Goal: Task Accomplishment & Management: Complete application form

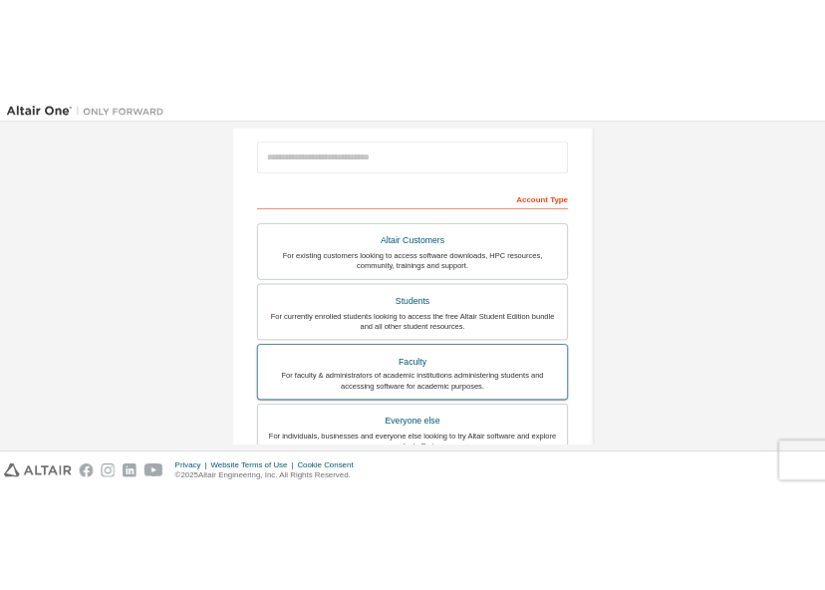
scroll to position [199, 0]
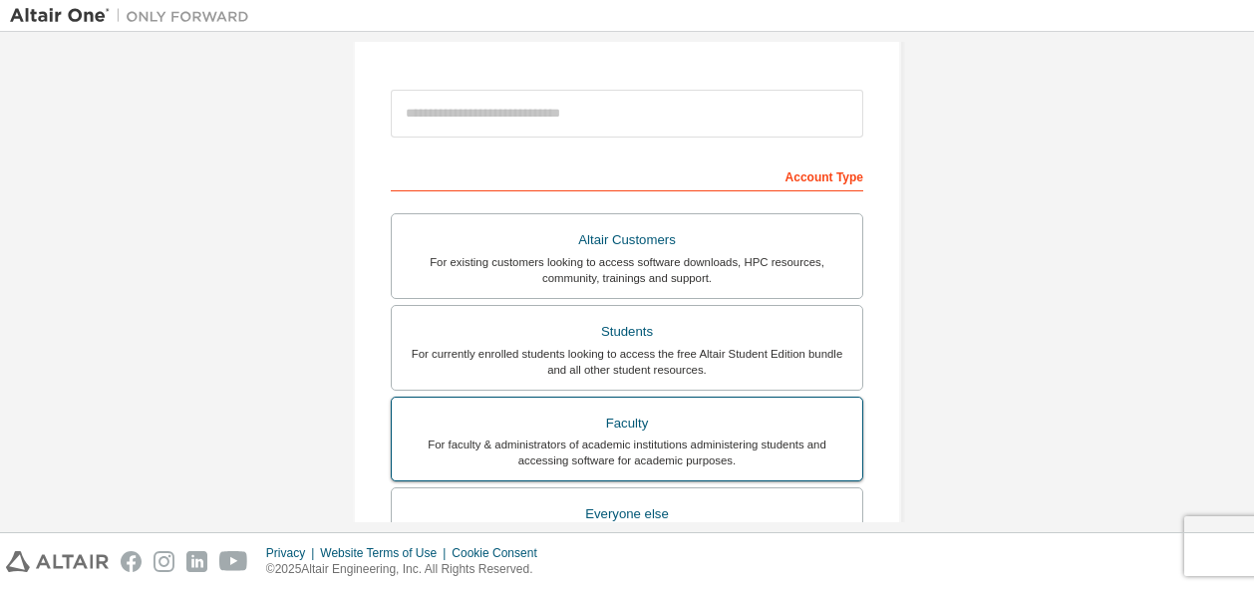
click at [638, 398] on label "Faculty For faculty & administrators of academic institutions administering stu…" at bounding box center [627, 440] width 472 height 86
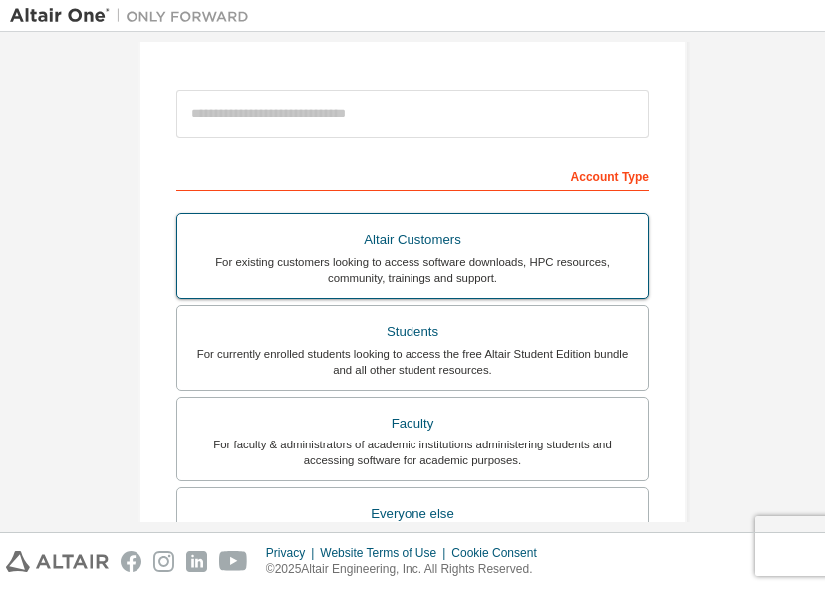
drag, startPoint x: 590, startPoint y: 340, endPoint x: 611, endPoint y: 342, distance: 21.0
click at [592, 341] on div "Students" at bounding box center [412, 332] width 447 height 28
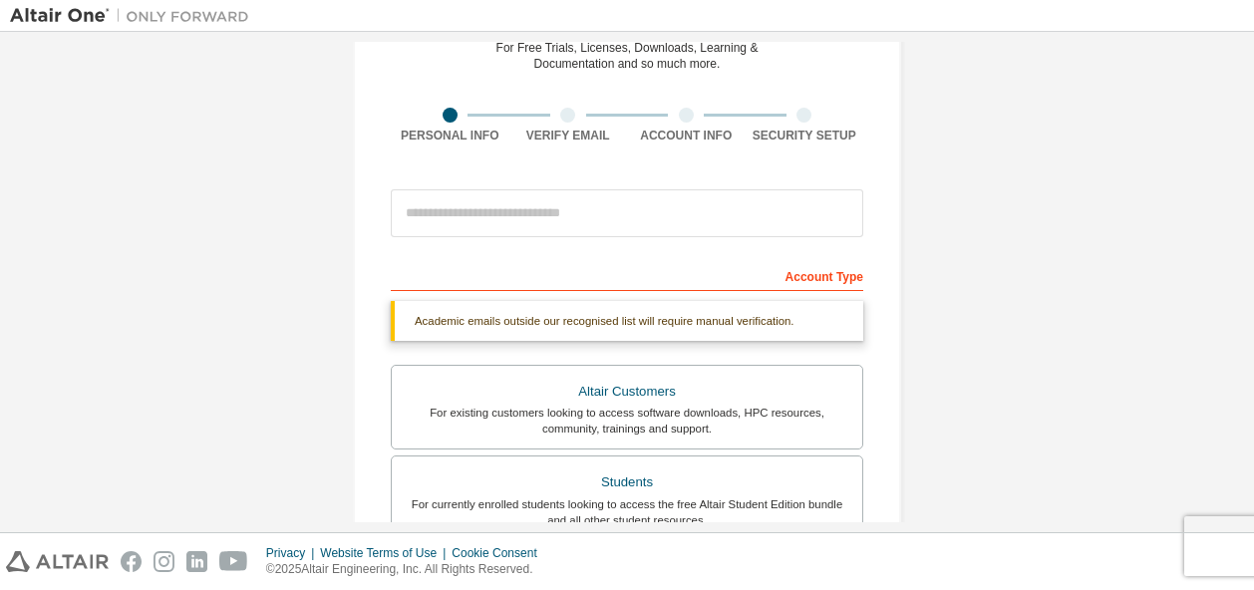
scroll to position [498, 0]
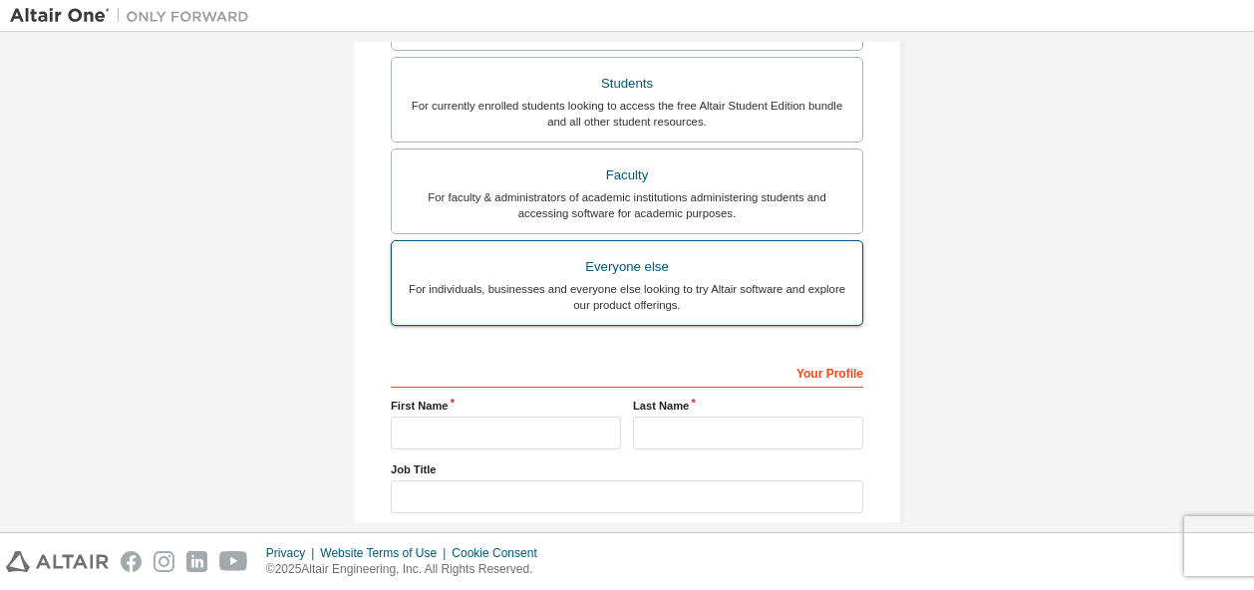
click at [783, 308] on div "For individuals, businesses and everyone else looking to try Altair software an…" at bounding box center [627, 297] width 447 height 32
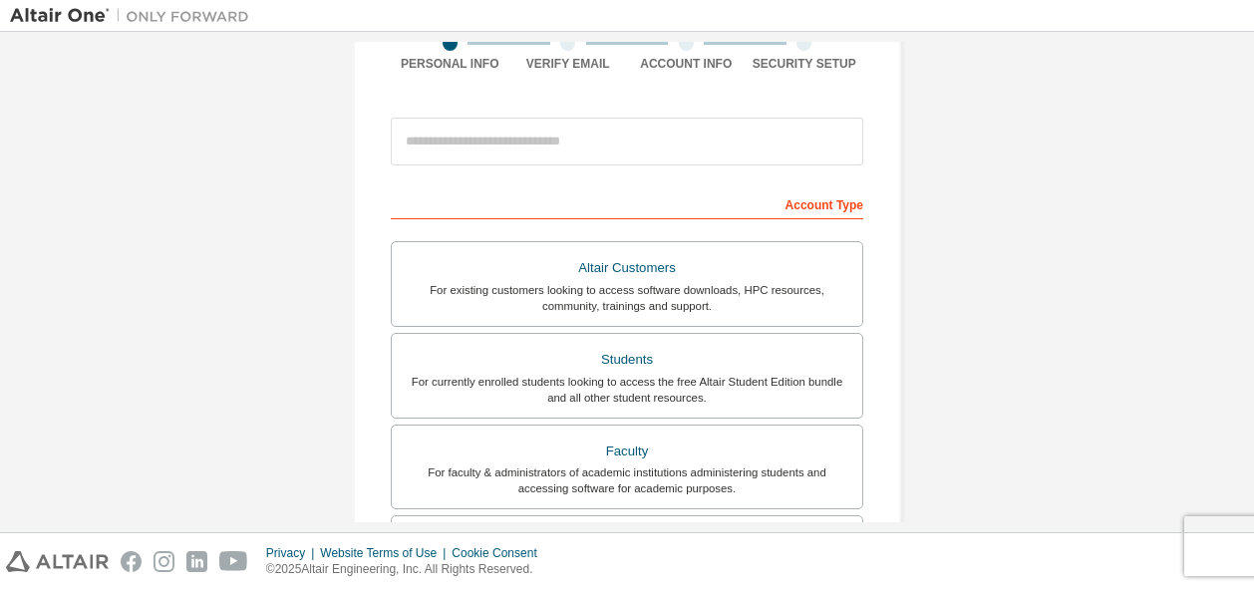
scroll to position [0, 0]
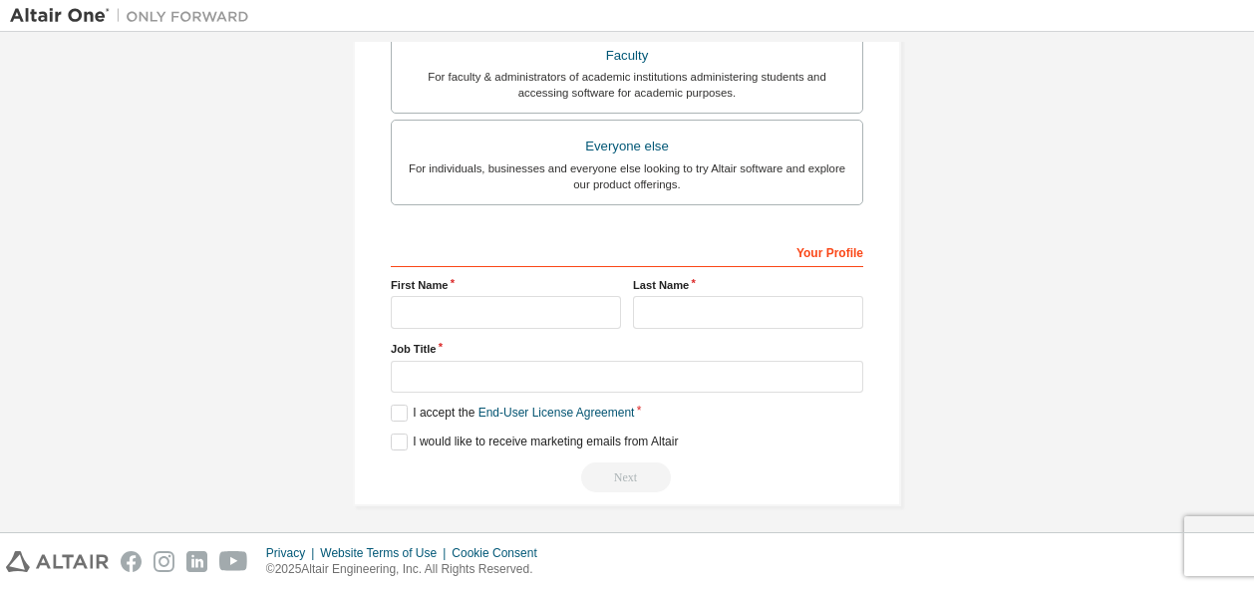
scroll to position [570, 0]
